Goal: Information Seeking & Learning: Learn about a topic

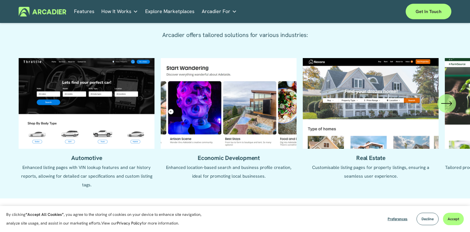
scroll to position [688, 0]
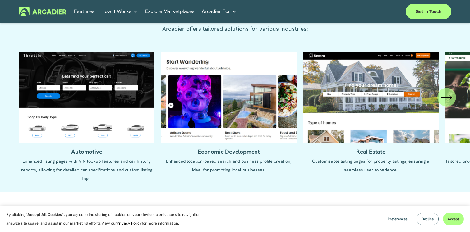
click at [447, 98] on icon "\a \a \a Next\a \a" at bounding box center [446, 97] width 11 height 11
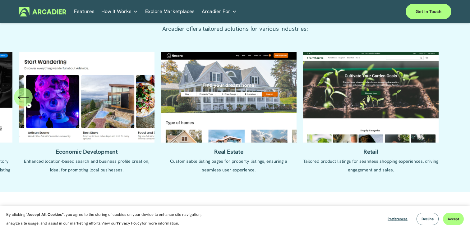
click at [25, 96] on icon "\a \a Previous\a \a \a" at bounding box center [23, 97] width 11 height 11
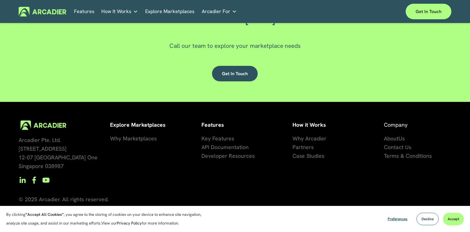
scroll to position [1824, 0]
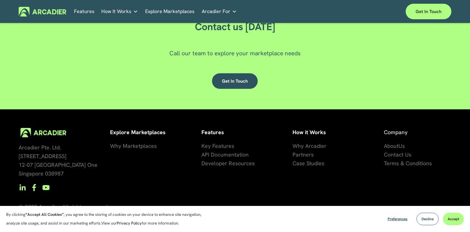
click at [142, 148] on span "Why Marketplaces" at bounding box center [133, 145] width 47 height 7
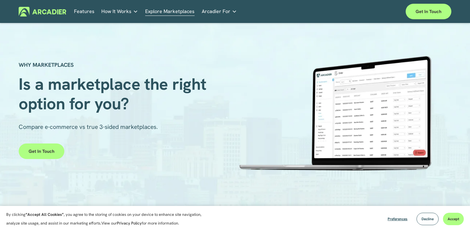
click at [224, 14] on span "Arcadier For" at bounding box center [216, 11] width 29 height 9
